Goal: Task Accomplishment & Management: Manage account settings

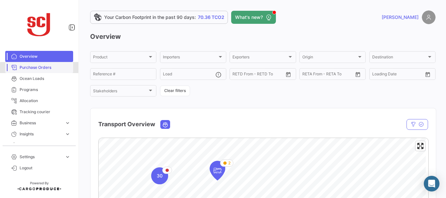
click at [43, 69] on span "Purchase Orders" at bounding box center [45, 68] width 51 height 6
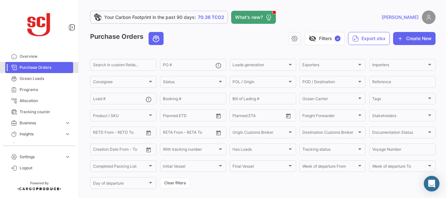
click at [56, 71] on link "Purchase Orders" at bounding box center [39, 67] width 68 height 11
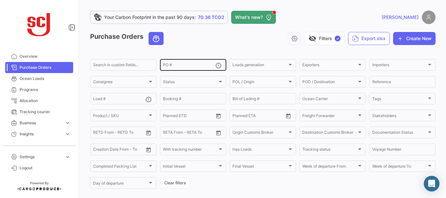
click at [179, 67] on input "PO #" at bounding box center [189, 66] width 53 height 5
type input "4302341161"
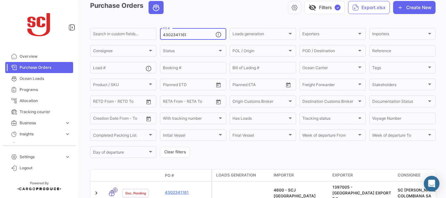
scroll to position [32, 0]
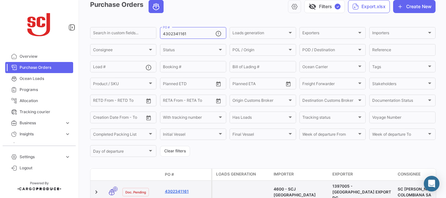
click at [184, 190] on link "4302341161" at bounding box center [187, 192] width 44 height 6
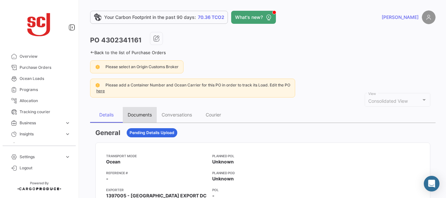
click at [138, 119] on div "Documents" at bounding box center [140, 115] width 34 height 16
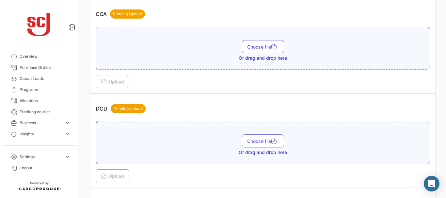
scroll to position [384, 0]
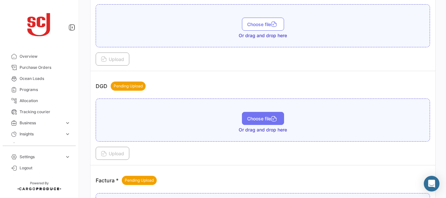
click at [251, 117] on span "Choose file" at bounding box center [263, 119] width 32 height 6
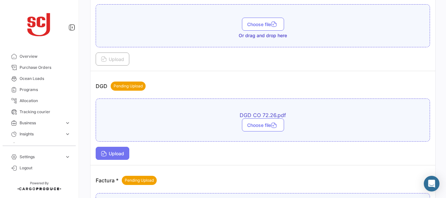
click at [124, 152] on span "Upload" at bounding box center [112, 154] width 23 height 6
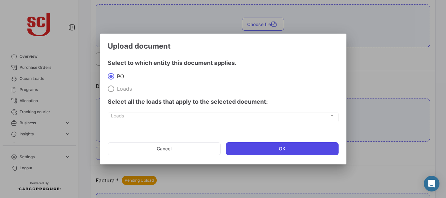
click at [250, 144] on button "OK" at bounding box center [282, 148] width 113 height 13
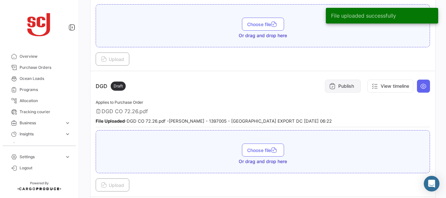
click at [345, 83] on button "Publish" at bounding box center [343, 86] width 36 height 13
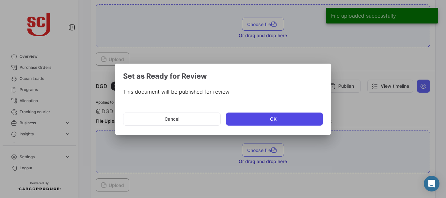
click at [292, 114] on button "OK" at bounding box center [274, 119] width 97 height 13
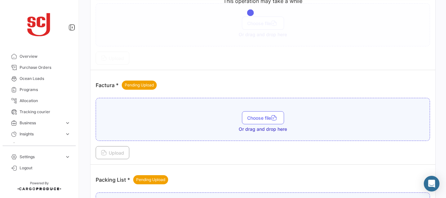
scroll to position [526, 0]
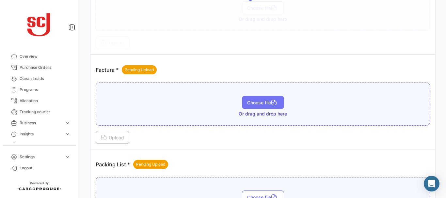
click at [260, 98] on button "Choose file" at bounding box center [263, 102] width 42 height 13
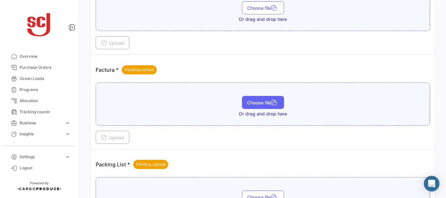
click at [258, 103] on span "Choose file" at bounding box center [263, 103] width 32 height 6
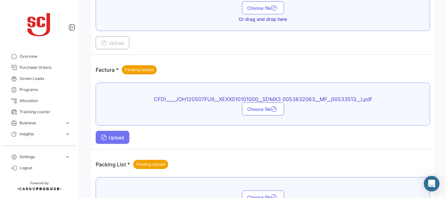
click at [113, 133] on button "Upload" at bounding box center [113, 137] width 34 height 13
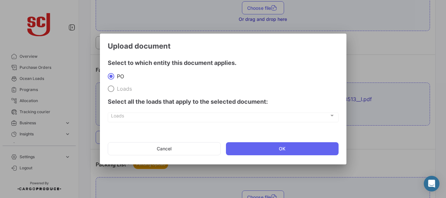
click at [252, 156] on mat-dialog-actions "Cancel OK" at bounding box center [223, 149] width 231 height 22
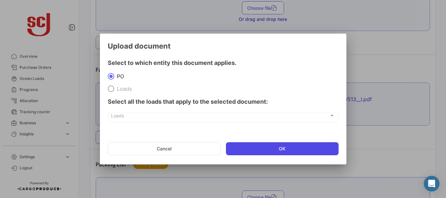
click at [252, 151] on button "OK" at bounding box center [282, 148] width 113 height 13
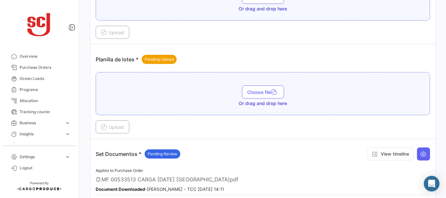
scroll to position [853, 0]
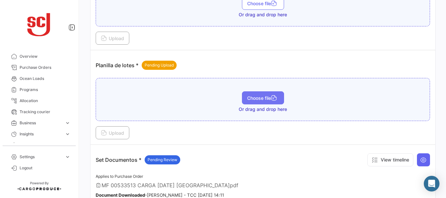
click at [266, 101] on button "Choose file" at bounding box center [263, 97] width 42 height 13
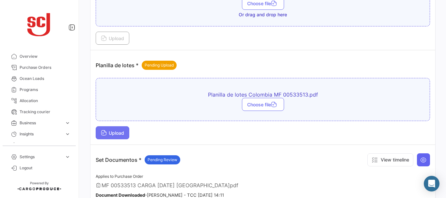
click at [117, 129] on button "Upload" at bounding box center [113, 132] width 34 height 13
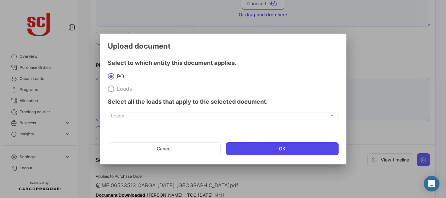
click at [294, 145] on button "OK" at bounding box center [282, 148] width 113 height 13
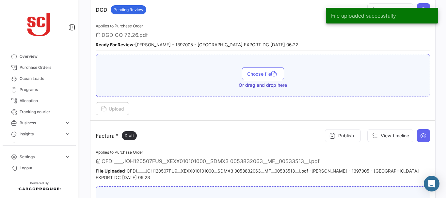
scroll to position [460, 0]
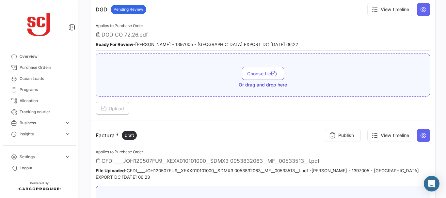
click at [346, 128] on div "Publish View timeline" at bounding box center [376, 136] width 108 height 20
click at [342, 136] on button "Publish" at bounding box center [343, 135] width 36 height 13
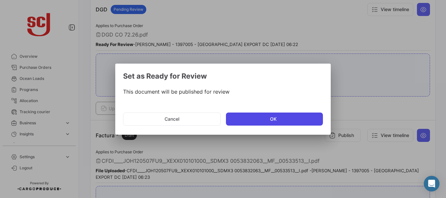
click at [285, 125] on button "OK" at bounding box center [274, 119] width 97 height 13
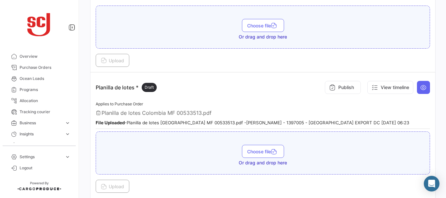
scroll to position [839, 0]
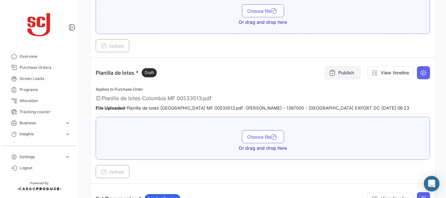
click at [334, 76] on button "Publish" at bounding box center [343, 72] width 36 height 13
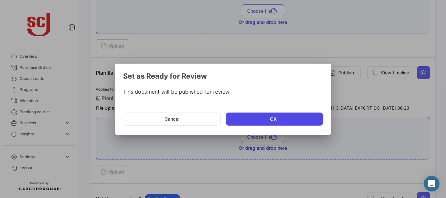
click at [252, 123] on button "OK" at bounding box center [274, 119] width 97 height 13
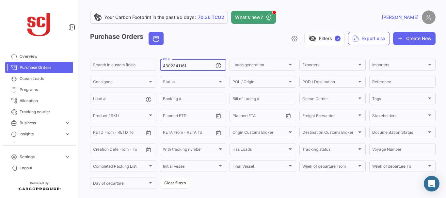
click at [192, 64] on input "4302341161" at bounding box center [189, 66] width 53 height 5
type input "4302341162"
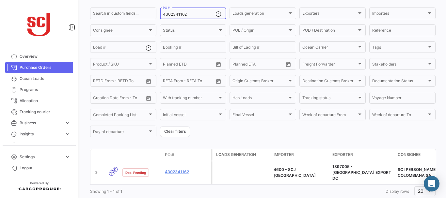
scroll to position [66, 0]
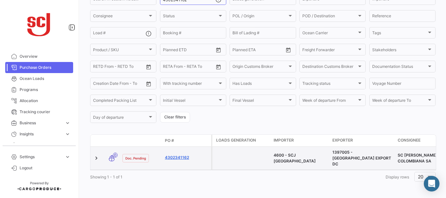
click at [185, 155] on link "4302341162" at bounding box center [187, 158] width 44 height 6
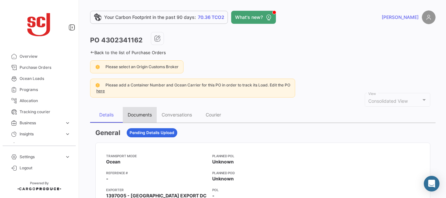
click at [147, 113] on div "Documents" at bounding box center [140, 115] width 24 height 6
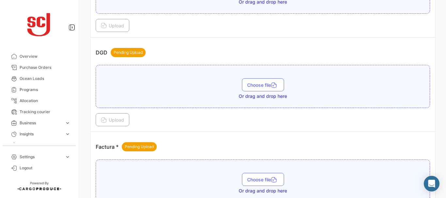
scroll to position [436, 0]
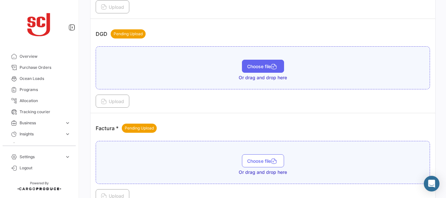
click at [251, 63] on button "Choose file" at bounding box center [263, 66] width 42 height 13
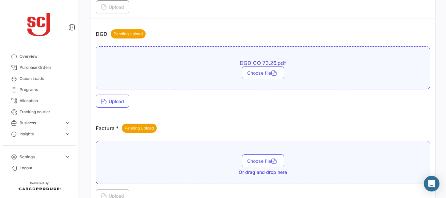
click at [122, 94] on div "DGD CO 73.26.pdf Choose file Upload" at bounding box center [263, 76] width 334 height 61
click at [121, 96] on button "Upload" at bounding box center [113, 101] width 34 height 13
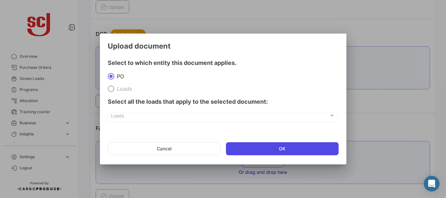
click at [276, 150] on button "OK" at bounding box center [282, 148] width 113 height 13
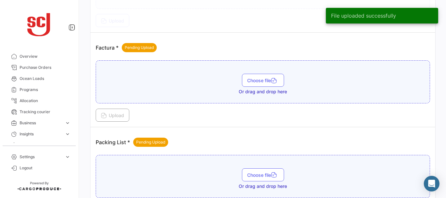
scroll to position [533, 0]
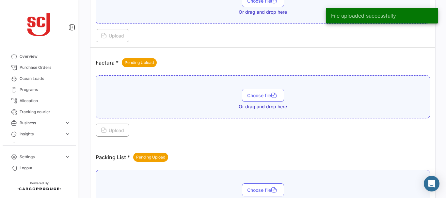
click at [260, 63] on div "Factura * Pending Upload" at bounding box center [263, 63] width 334 height 20
click at [251, 99] on button "Choose file" at bounding box center [263, 95] width 42 height 13
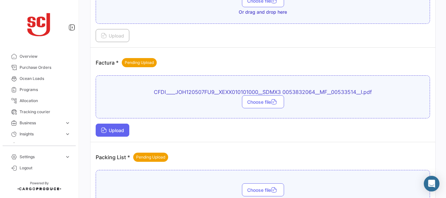
click at [121, 124] on button "Upload" at bounding box center [113, 130] width 34 height 13
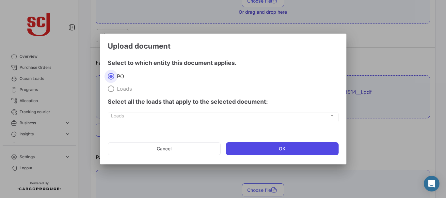
click at [259, 143] on button "OK" at bounding box center [282, 148] width 113 height 13
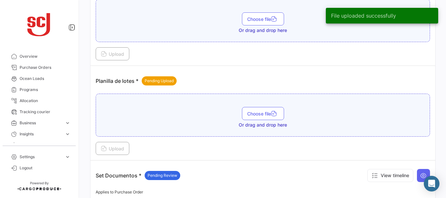
scroll to position [831, 0]
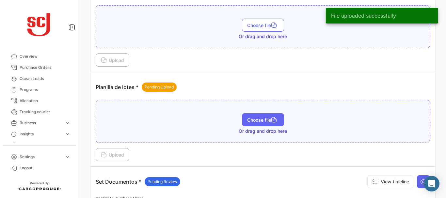
click at [270, 121] on span "Choose file" at bounding box center [263, 120] width 32 height 6
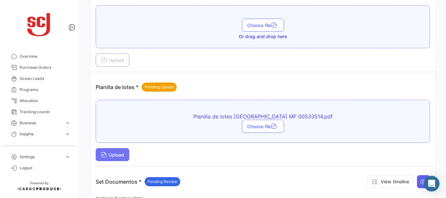
click at [112, 151] on button "Upload" at bounding box center [113, 154] width 34 height 13
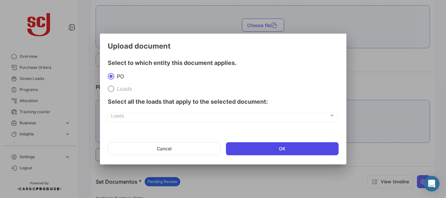
click at [281, 147] on button "OK" at bounding box center [282, 148] width 113 height 13
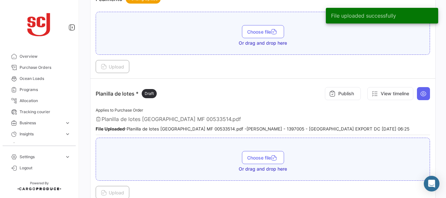
scroll to position [820, 0]
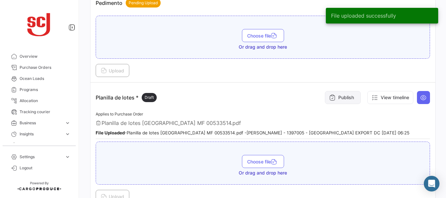
click at [341, 99] on button "Publish" at bounding box center [343, 97] width 36 height 13
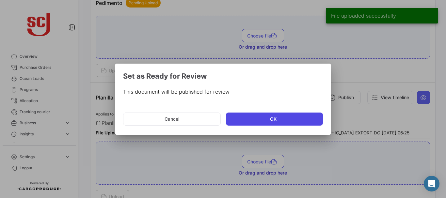
click at [273, 113] on button "OK" at bounding box center [274, 119] width 97 height 13
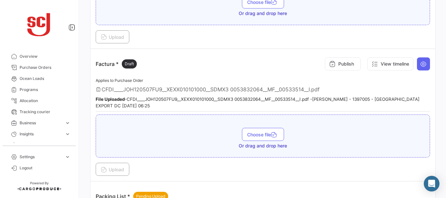
scroll to position [507, 0]
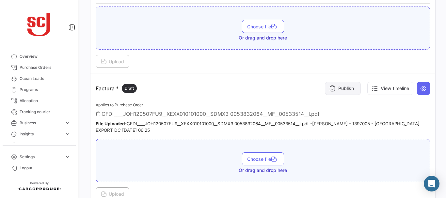
click at [337, 92] on button "Publish" at bounding box center [343, 88] width 36 height 13
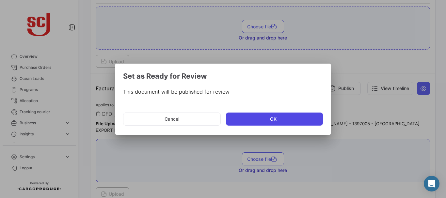
click at [271, 120] on button "OK" at bounding box center [274, 119] width 97 height 13
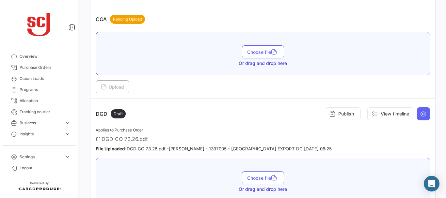
scroll to position [325, 0]
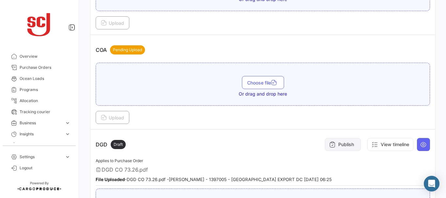
click at [343, 141] on button "Publish" at bounding box center [343, 144] width 36 height 13
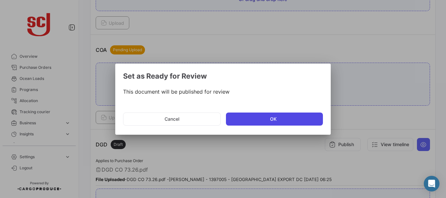
click at [283, 116] on button "OK" at bounding box center [274, 119] width 97 height 13
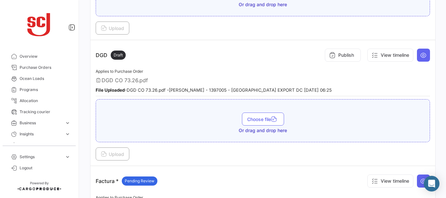
scroll to position [417, 0]
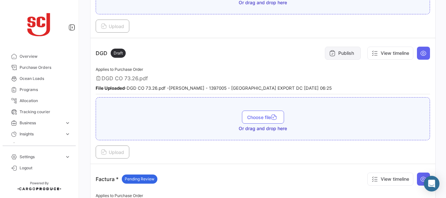
click at [341, 53] on button "Publish" at bounding box center [343, 53] width 36 height 13
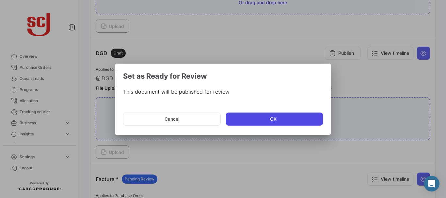
click at [272, 117] on button "OK" at bounding box center [274, 119] width 97 height 13
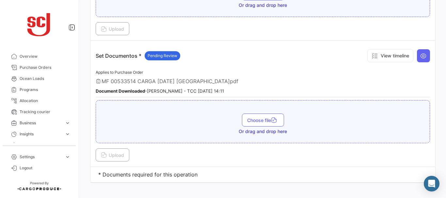
scroll to position [987, 0]
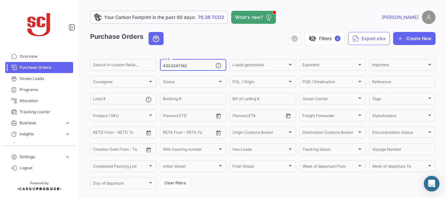
click at [191, 67] on input "4302341162" at bounding box center [189, 66] width 53 height 5
type input "4302341124"
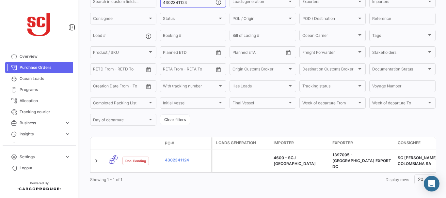
scroll to position [66, 0]
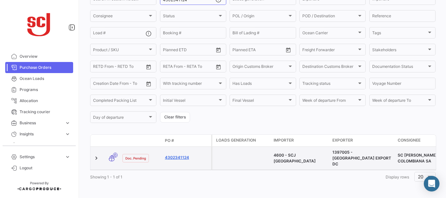
click at [180, 155] on link "4302341124" at bounding box center [187, 158] width 44 height 6
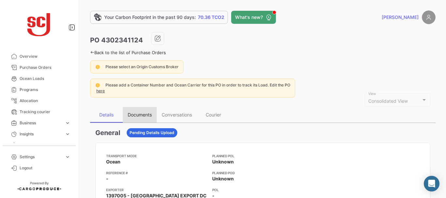
click at [143, 112] on div "Documents" at bounding box center [140, 115] width 24 height 6
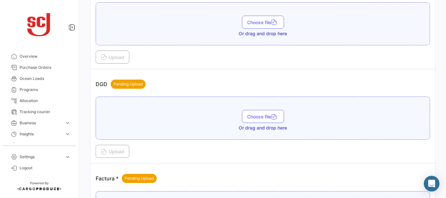
scroll to position [397, 0]
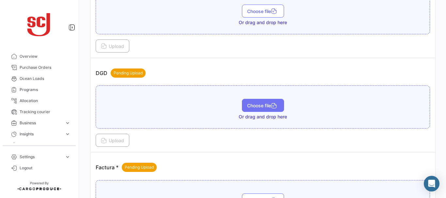
click at [255, 105] on span "Choose file" at bounding box center [263, 106] width 32 height 6
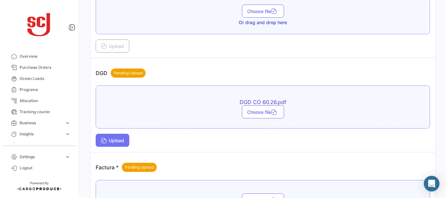
click at [109, 138] on span "Upload" at bounding box center [112, 141] width 23 height 6
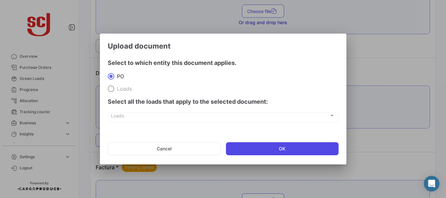
click at [256, 149] on button "OK" at bounding box center [282, 148] width 113 height 13
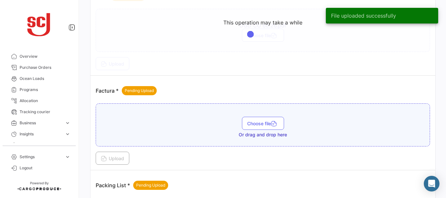
scroll to position [513, 0]
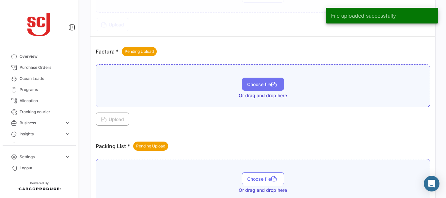
click at [259, 81] on button "Choose file" at bounding box center [263, 84] width 42 height 13
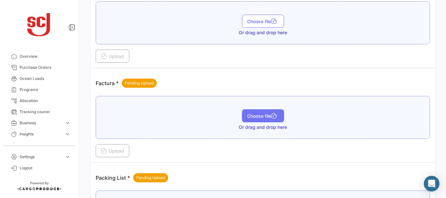
click at [263, 117] on span "Choose file" at bounding box center [263, 116] width 32 height 6
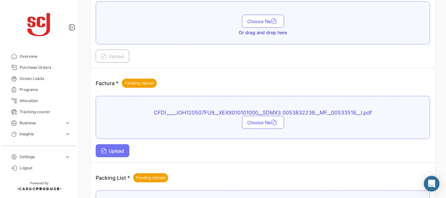
click at [113, 147] on button "Upload" at bounding box center [113, 150] width 34 height 13
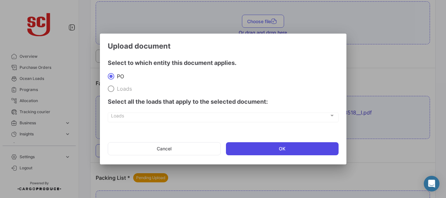
click at [256, 145] on button "OK" at bounding box center [282, 148] width 113 height 13
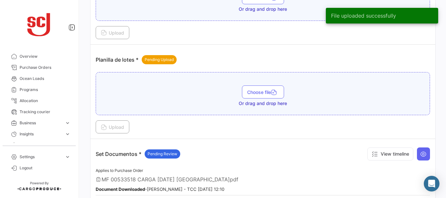
scroll to position [822, 0]
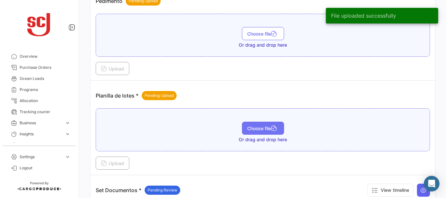
click at [250, 126] on span "Choose file" at bounding box center [263, 129] width 32 height 6
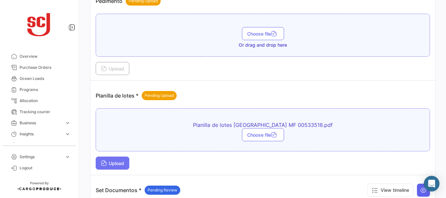
click at [119, 158] on button "Upload" at bounding box center [113, 163] width 34 height 13
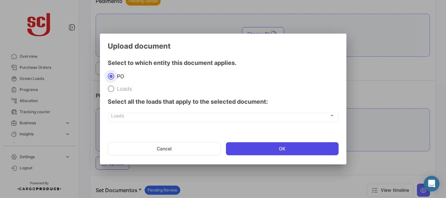
click at [251, 154] on button "OK" at bounding box center [282, 148] width 113 height 13
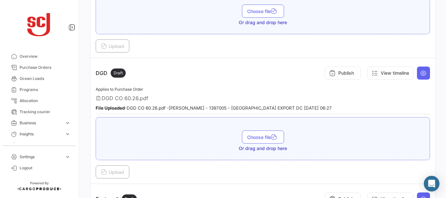
scroll to position [399, 0]
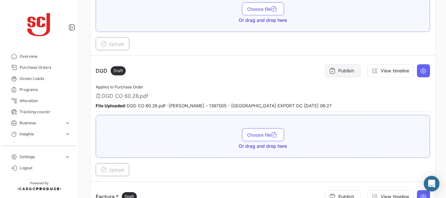
click at [331, 68] on button "Publish" at bounding box center [343, 70] width 36 height 13
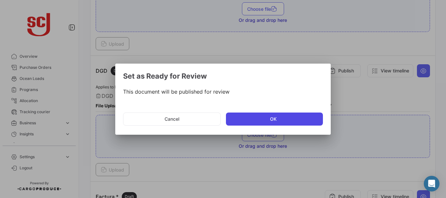
click at [256, 116] on button "OK" at bounding box center [274, 119] width 97 height 13
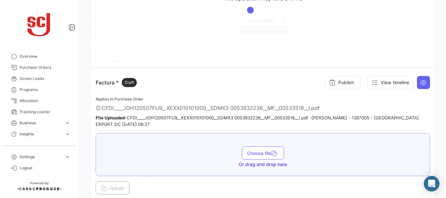
scroll to position [522, 0]
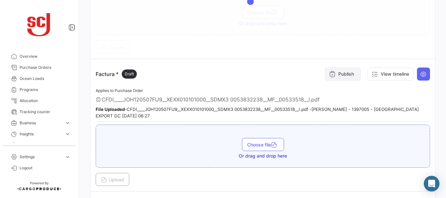
click at [341, 70] on button "Publish" at bounding box center [343, 74] width 36 height 13
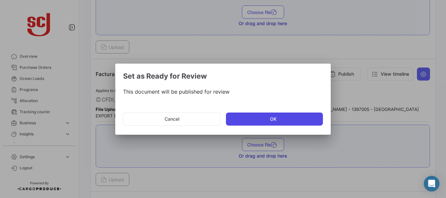
click at [264, 116] on button "OK" at bounding box center [274, 119] width 97 height 13
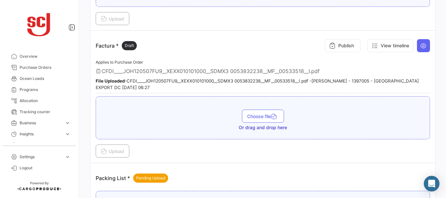
scroll to position [554, 0]
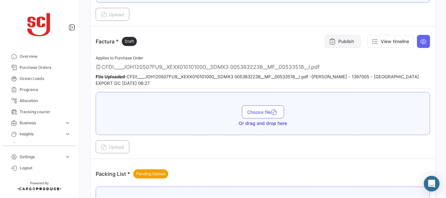
click at [351, 39] on button "Publish" at bounding box center [343, 41] width 36 height 13
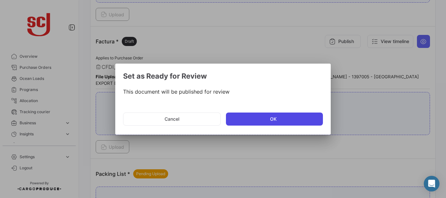
click at [269, 118] on button "OK" at bounding box center [274, 119] width 97 height 13
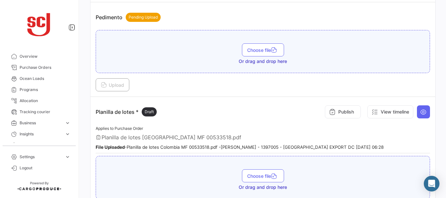
scroll to position [830, 0]
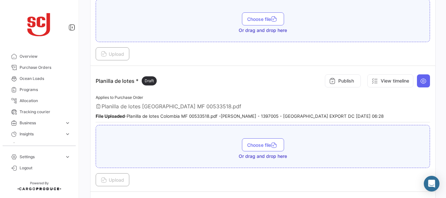
click at [341, 89] on div "Publish View timeline" at bounding box center [376, 81] width 108 height 20
click at [340, 84] on button "Publish" at bounding box center [343, 80] width 36 height 13
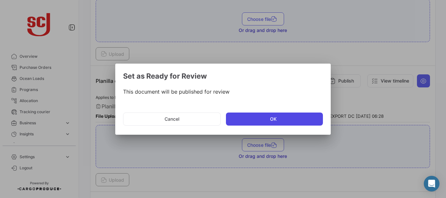
click at [250, 115] on button "OK" at bounding box center [274, 119] width 97 height 13
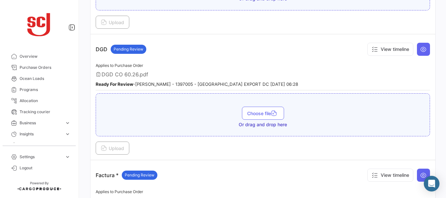
scroll to position [427, 0]
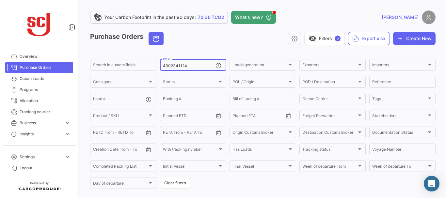
click at [193, 66] on input "4302341124" at bounding box center [189, 66] width 53 height 5
type input "4302341126"
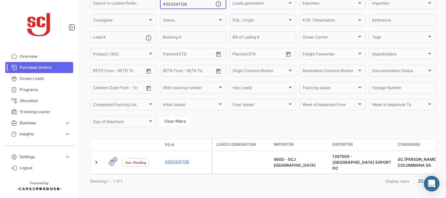
scroll to position [66, 0]
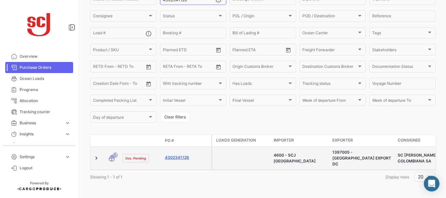
click at [180, 155] on link "4302341126" at bounding box center [187, 158] width 44 height 6
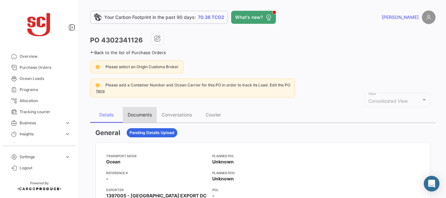
click at [140, 115] on div "Documents" at bounding box center [140, 115] width 24 height 6
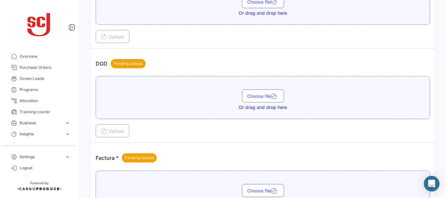
scroll to position [408, 0]
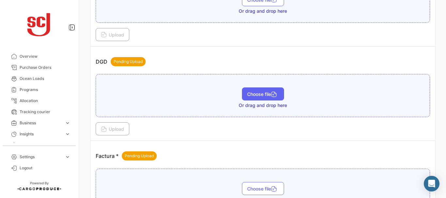
click at [249, 92] on span "Choose file" at bounding box center [263, 94] width 32 height 6
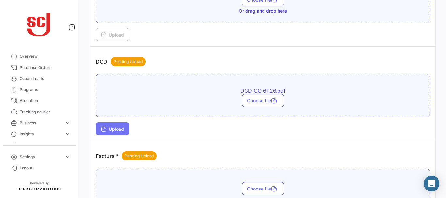
click at [116, 127] on span "Upload" at bounding box center [112, 129] width 23 height 6
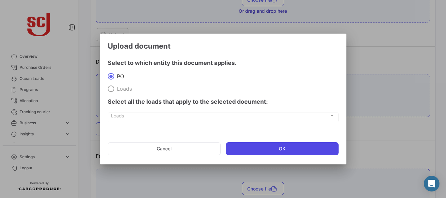
click at [258, 150] on button "OK" at bounding box center [282, 148] width 113 height 13
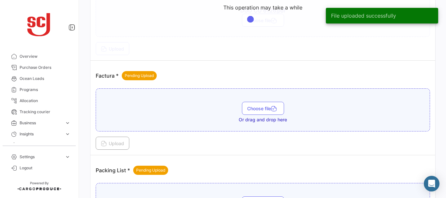
scroll to position [504, 0]
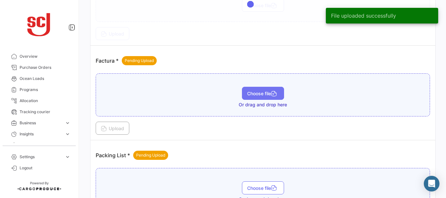
click at [267, 97] on button "Choose file" at bounding box center [263, 93] width 42 height 13
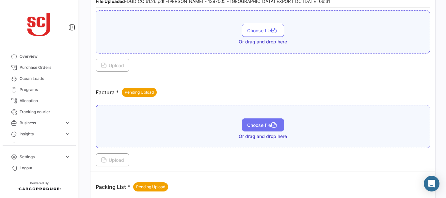
click at [264, 130] on button "Choose file" at bounding box center [263, 125] width 42 height 13
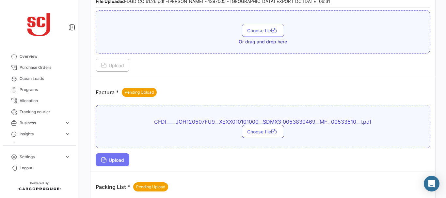
click at [112, 157] on button "Upload" at bounding box center [113, 159] width 34 height 13
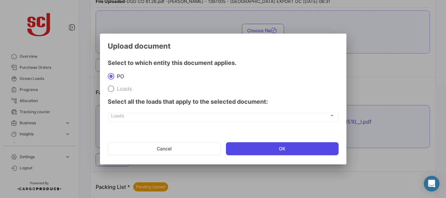
click at [244, 154] on button "OK" at bounding box center [282, 148] width 113 height 13
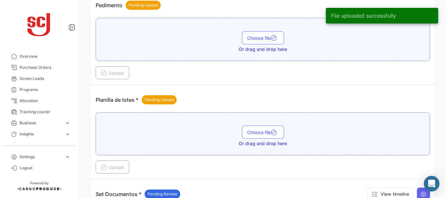
scroll to position [782, 0]
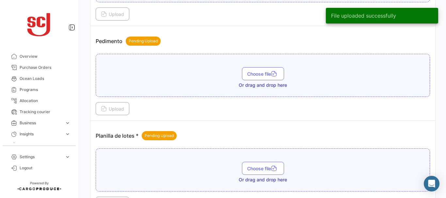
click at [266, 127] on div "Planilla de lotes * Pending Upload" at bounding box center [263, 136] width 334 height 20
click at [247, 168] on span "Choose file" at bounding box center [263, 169] width 32 height 6
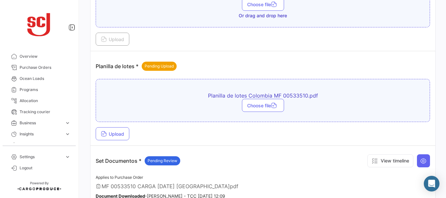
scroll to position [854, 0]
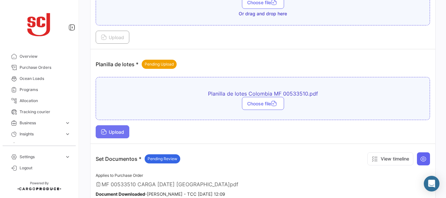
click at [114, 127] on button "Upload" at bounding box center [113, 131] width 34 height 13
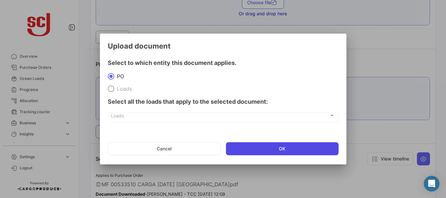
click at [273, 149] on button "OK" at bounding box center [282, 148] width 113 height 13
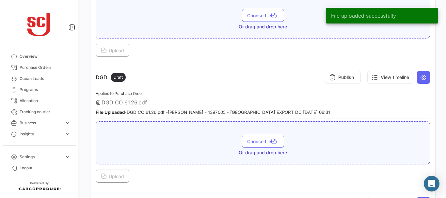
scroll to position [403, 0]
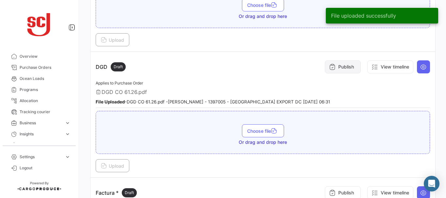
click at [333, 69] on button "Publish" at bounding box center [343, 66] width 36 height 13
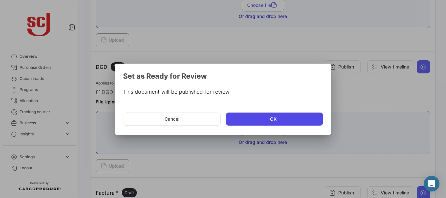
click at [248, 120] on button "OK" at bounding box center [274, 119] width 97 height 13
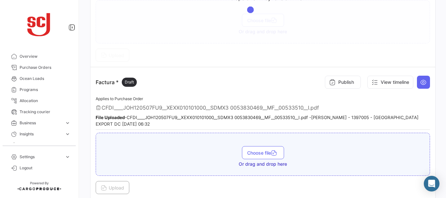
scroll to position [532, 0]
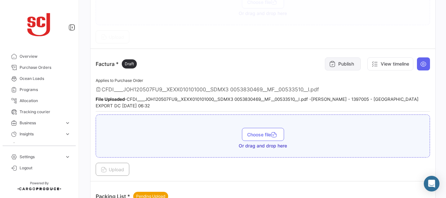
click at [342, 58] on button "Publish" at bounding box center [343, 63] width 36 height 13
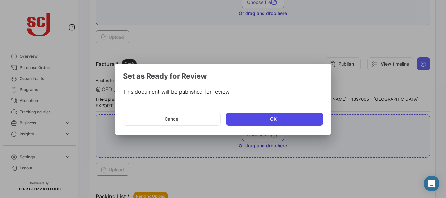
click at [257, 116] on button "OK" at bounding box center [274, 119] width 97 height 13
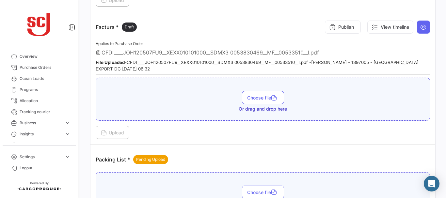
scroll to position [571, 0]
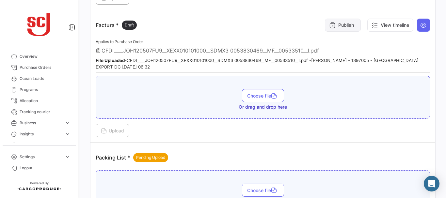
click at [341, 21] on button "Publish" at bounding box center [343, 25] width 36 height 13
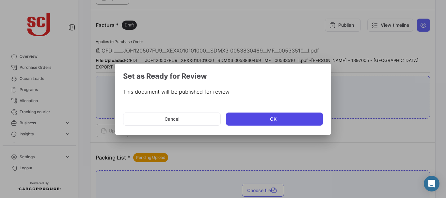
click at [270, 116] on button "OK" at bounding box center [274, 119] width 97 height 13
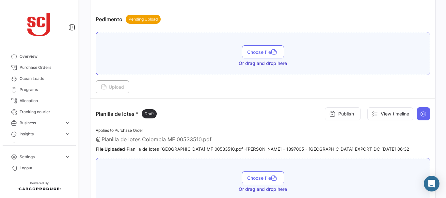
scroll to position [808, 0]
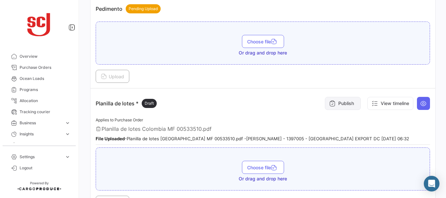
click at [334, 108] on button "Publish" at bounding box center [343, 103] width 36 height 13
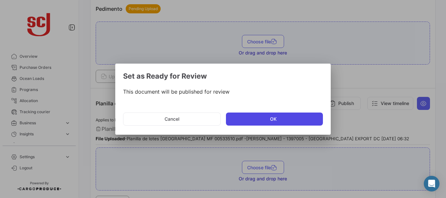
click at [258, 121] on button "OK" at bounding box center [274, 119] width 97 height 13
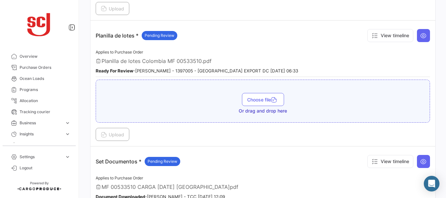
scroll to position [873, 0]
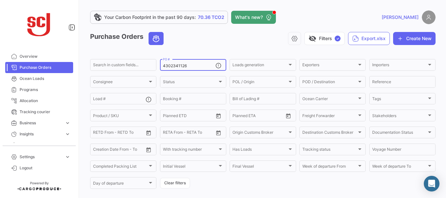
click at [195, 60] on div "4302341126 PO #" at bounding box center [189, 64] width 53 height 13
type input "4"
paste input "4302341121"
type input "4302341121"
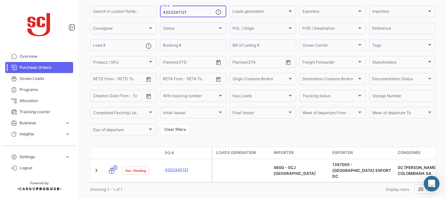
scroll to position [66, 0]
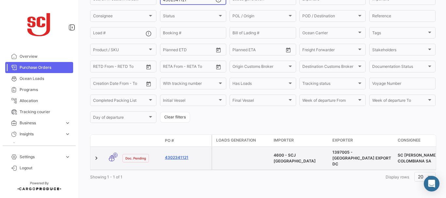
click at [181, 155] on link "4302341121" at bounding box center [187, 158] width 44 height 6
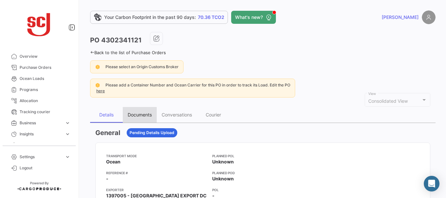
click at [136, 116] on div "Documents" at bounding box center [140, 115] width 24 height 6
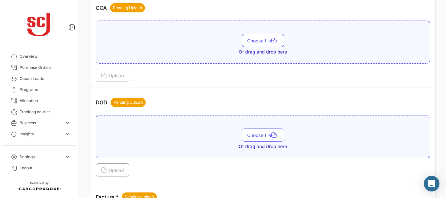
scroll to position [405, 0]
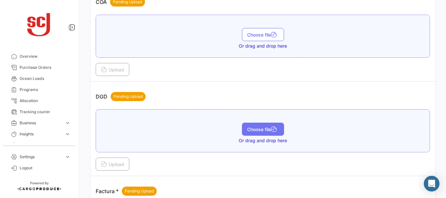
click at [264, 132] on span "Choose file" at bounding box center [263, 130] width 32 height 6
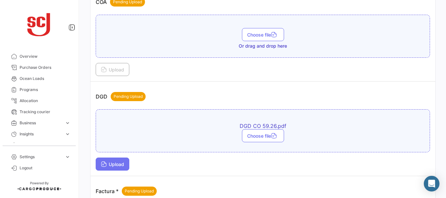
click at [112, 168] on button "Upload" at bounding box center [113, 164] width 34 height 13
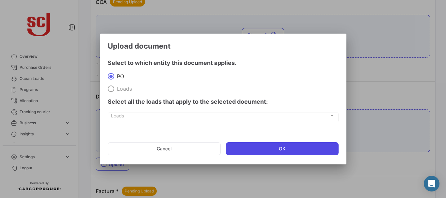
click at [256, 151] on button "OK" at bounding box center [282, 148] width 113 height 13
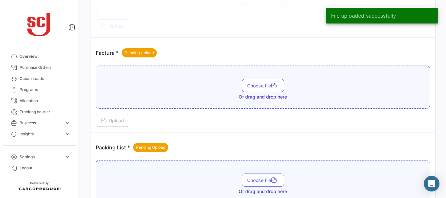
scroll to position [553, 0]
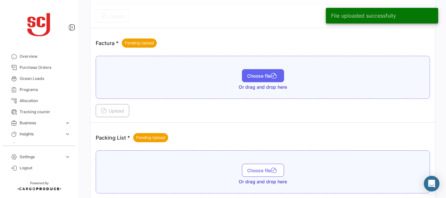
click at [255, 74] on span "Choose file" at bounding box center [263, 76] width 32 height 6
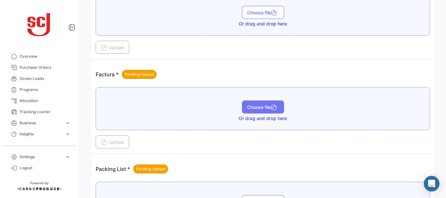
click at [258, 111] on button "Choose file" at bounding box center [263, 107] width 42 height 13
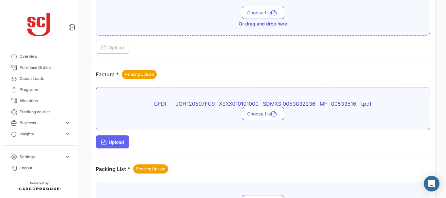
click at [113, 143] on span "Upload" at bounding box center [112, 142] width 23 height 6
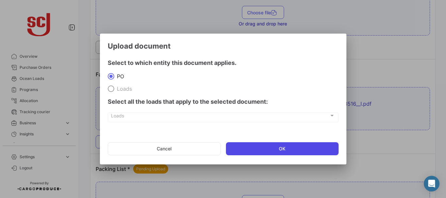
click at [247, 143] on button "OK" at bounding box center [282, 148] width 113 height 13
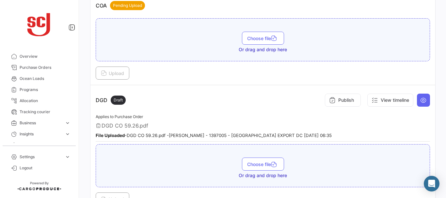
scroll to position [405, 0]
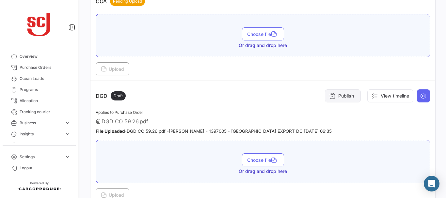
click at [338, 98] on button "Publish" at bounding box center [343, 95] width 36 height 13
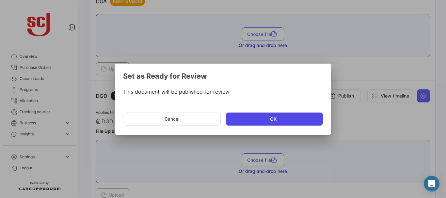
click at [272, 118] on button "OK" at bounding box center [274, 119] width 97 height 13
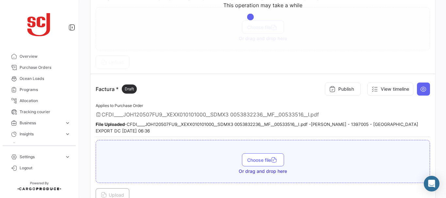
scroll to position [558, 0]
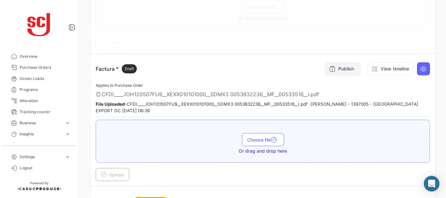
click at [340, 70] on button "Publish" at bounding box center [343, 68] width 36 height 13
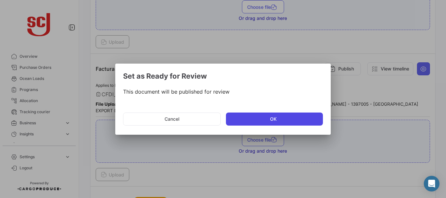
click at [237, 120] on button "OK" at bounding box center [274, 119] width 97 height 13
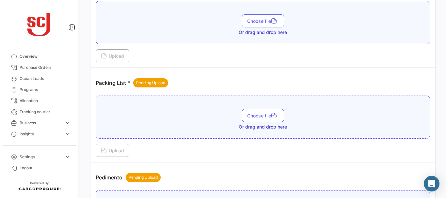
scroll to position [694, 0]
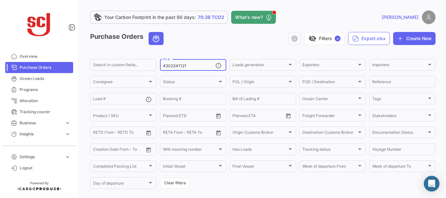
click at [189, 63] on div "4302341121 PO #" at bounding box center [189, 64] width 53 height 13
type input "4302341090"
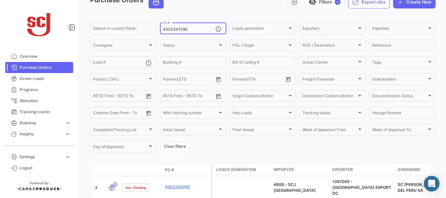
scroll to position [66, 0]
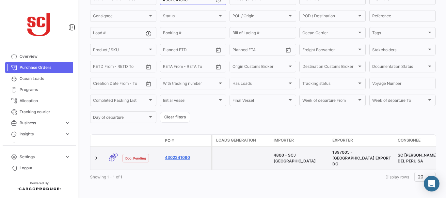
click at [172, 156] on link "4302341090" at bounding box center [187, 158] width 44 height 6
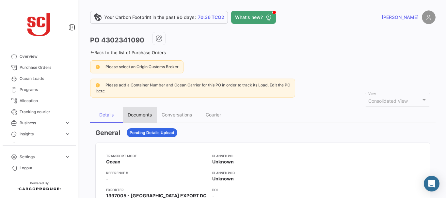
click at [133, 117] on div "Documents" at bounding box center [140, 115] width 24 height 6
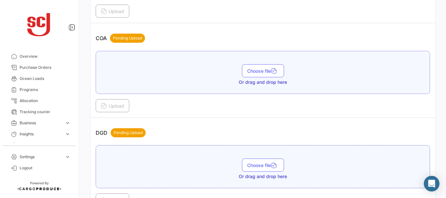
scroll to position [367, 0]
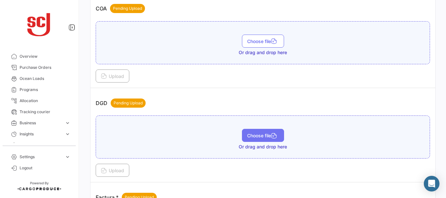
click at [258, 137] on span "Choose file" at bounding box center [263, 136] width 32 height 6
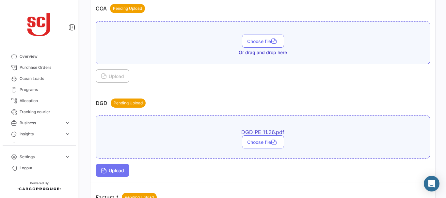
click at [126, 168] on button "Upload" at bounding box center [113, 170] width 34 height 13
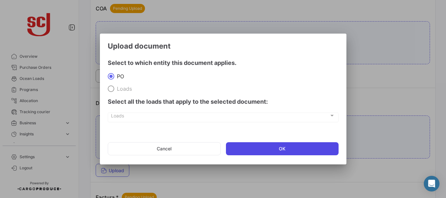
click at [274, 147] on button "OK" at bounding box center [282, 148] width 113 height 13
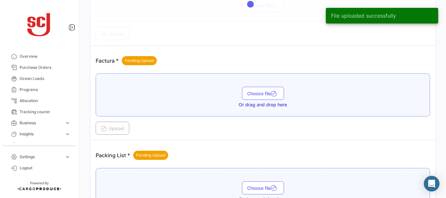
scroll to position [505, 0]
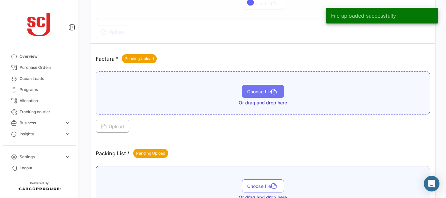
click at [254, 88] on button "Choose file" at bounding box center [263, 91] width 42 height 13
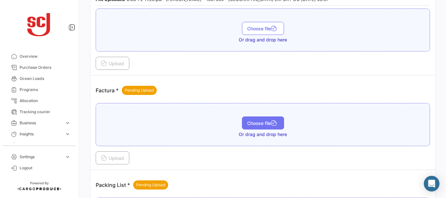
click at [262, 126] on button "Choose file" at bounding box center [263, 123] width 42 height 13
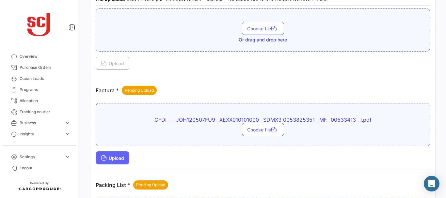
click at [118, 158] on span "Upload" at bounding box center [112, 158] width 23 height 6
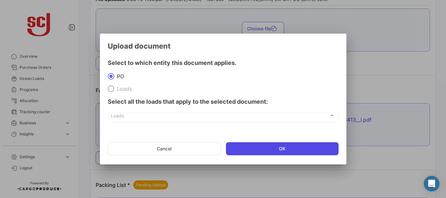
click at [258, 150] on button "OK" at bounding box center [282, 148] width 113 height 13
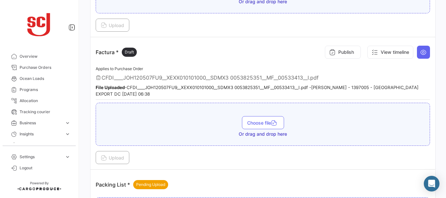
scroll to position [538, 0]
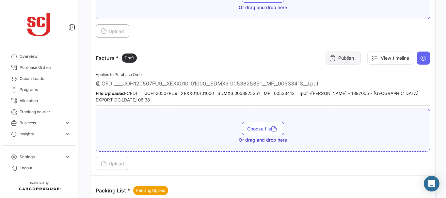
click at [335, 58] on button "Publish" at bounding box center [343, 58] width 36 height 13
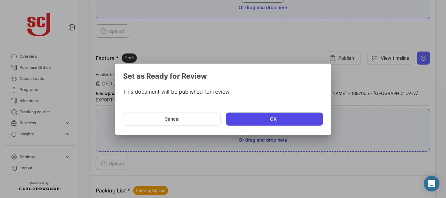
click at [271, 120] on button "OK" at bounding box center [274, 119] width 97 height 13
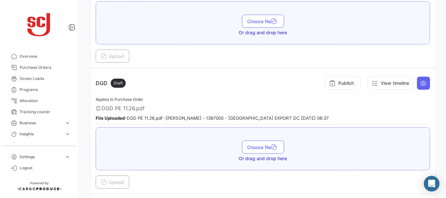
scroll to position [355, 0]
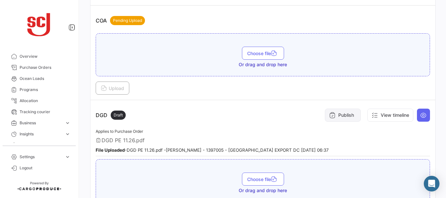
click at [331, 114] on icon at bounding box center [332, 115] width 7 height 7
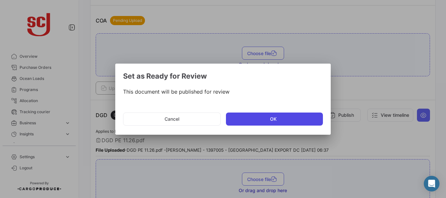
click at [253, 122] on button "OK" at bounding box center [274, 119] width 97 height 13
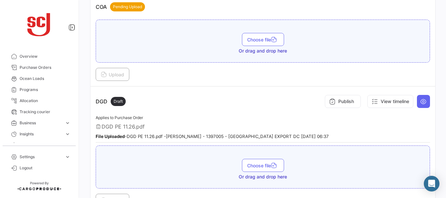
scroll to position [366, 0]
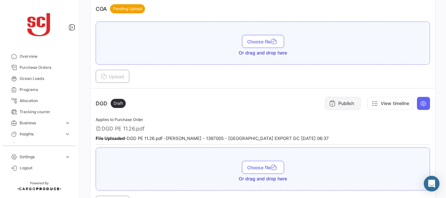
click at [331, 109] on button "Publish" at bounding box center [343, 103] width 36 height 13
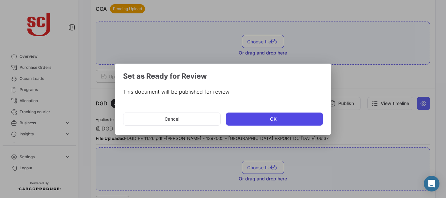
click at [251, 123] on button "OK" at bounding box center [274, 119] width 97 height 13
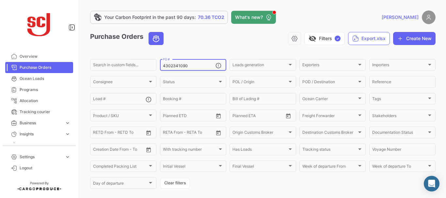
click at [190, 65] on input "4302341090" at bounding box center [189, 66] width 53 height 5
type input "4"
type input "4302341062"
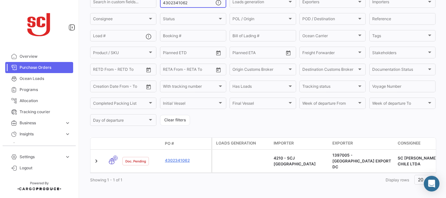
scroll to position [66, 0]
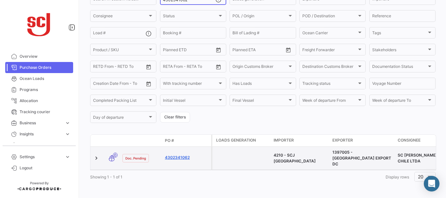
click at [182, 157] on link "4302341062" at bounding box center [187, 158] width 44 height 6
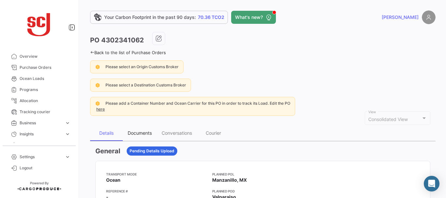
click at [135, 135] on div "Documents" at bounding box center [140, 133] width 24 height 6
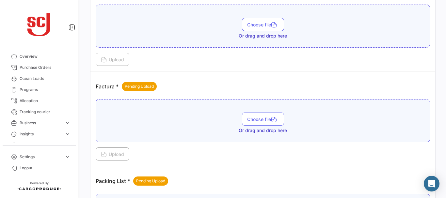
scroll to position [503, 0]
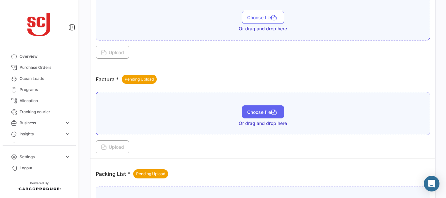
click at [257, 109] on span "Choose file" at bounding box center [263, 112] width 32 height 6
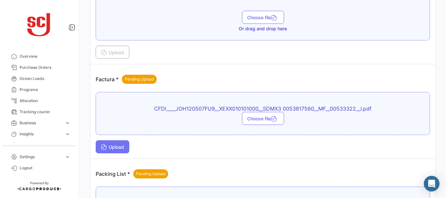
click at [117, 144] on button "Upload" at bounding box center [113, 146] width 34 height 13
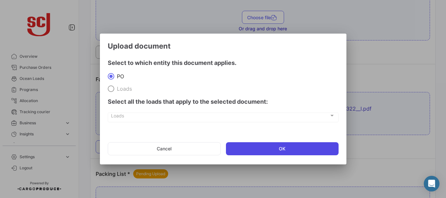
click at [276, 150] on button "OK" at bounding box center [282, 148] width 113 height 13
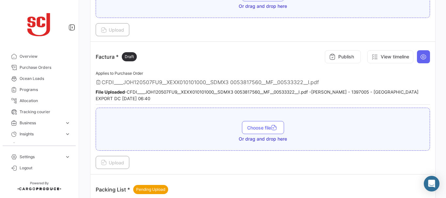
scroll to position [517, 0]
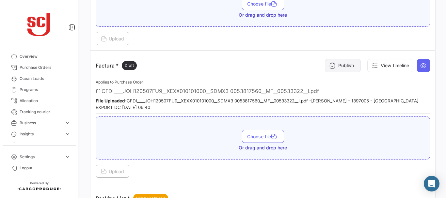
click at [336, 63] on button "Publish" at bounding box center [343, 65] width 36 height 13
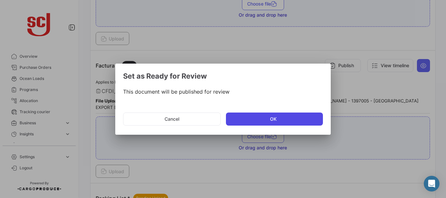
click at [271, 122] on button "OK" at bounding box center [274, 119] width 97 height 13
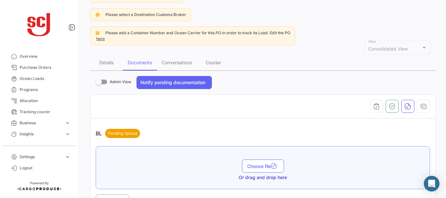
scroll to position [40, 0]
